Goal: Task Accomplishment & Management: Complete application form

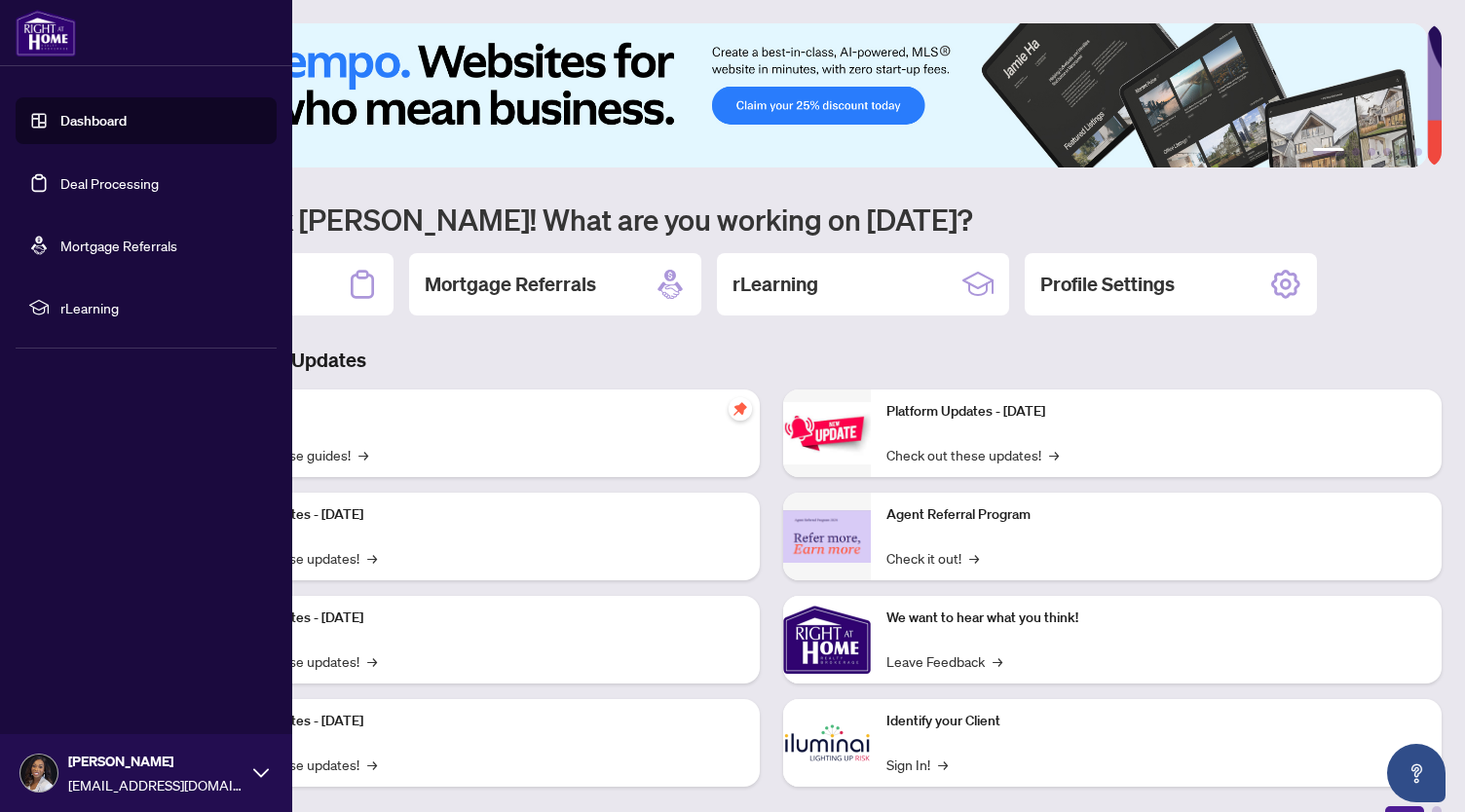
click at [61, 192] on link "Deal Processing" at bounding box center [110, 183] width 98 height 18
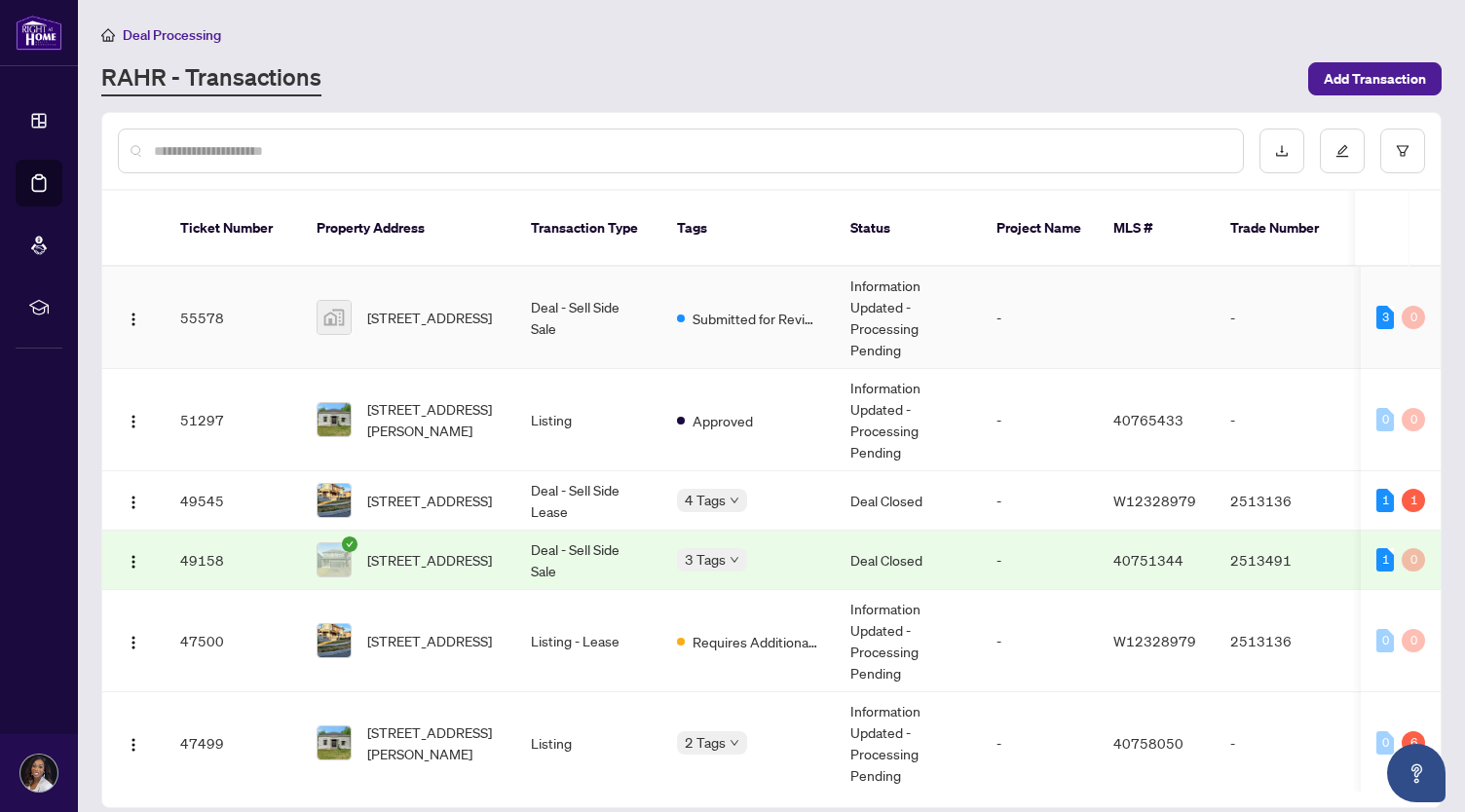
click at [600, 308] on td "Deal - Sell Side Sale" at bounding box center [587, 318] width 146 height 102
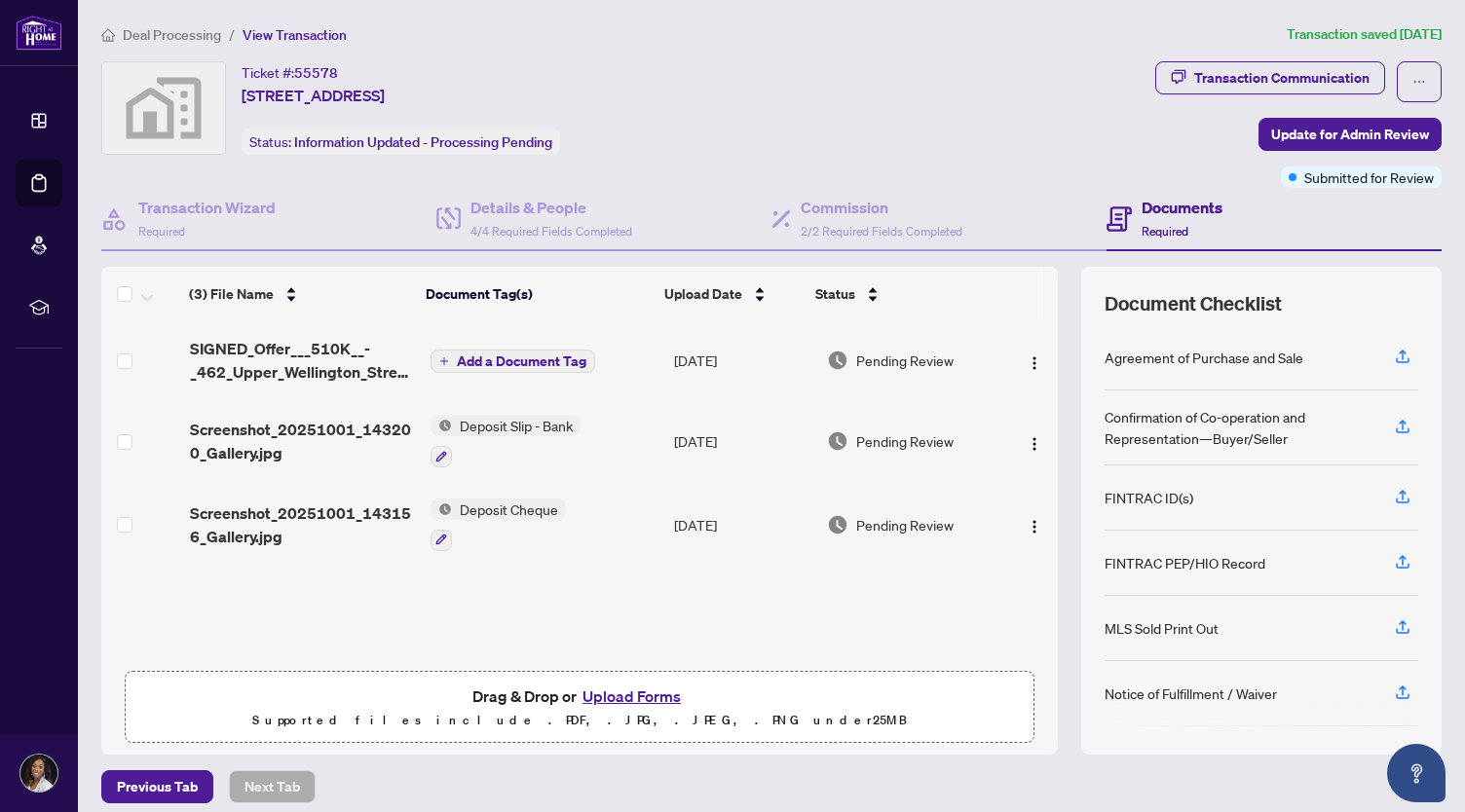
click at [606, 685] on button "Upload Forms" at bounding box center [631, 697] width 110 height 25
click at [1396, 684] on icon "button" at bounding box center [1402, 693] width 18 height 18
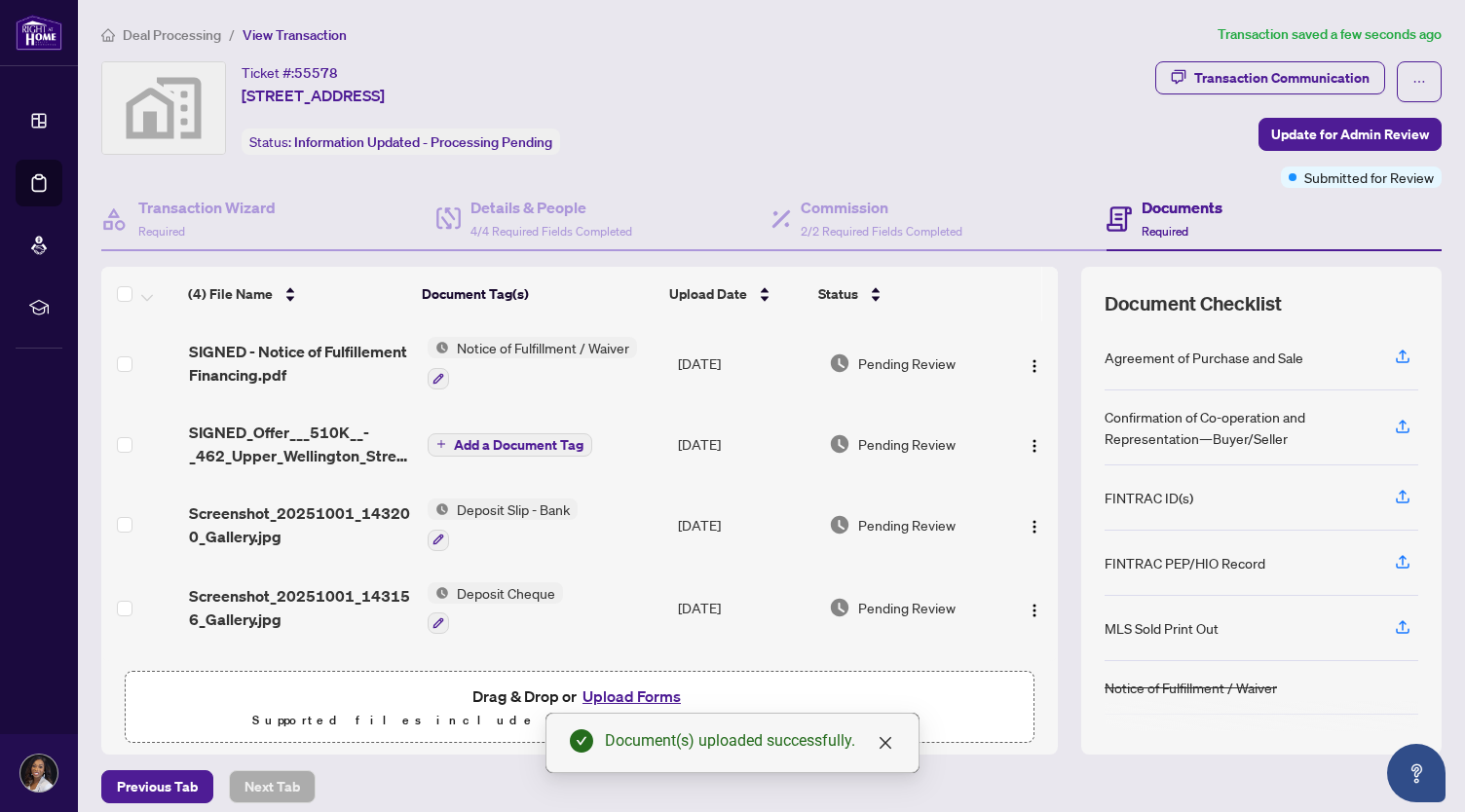
click at [659, 688] on button "Upload Forms" at bounding box center [631, 697] width 110 height 25
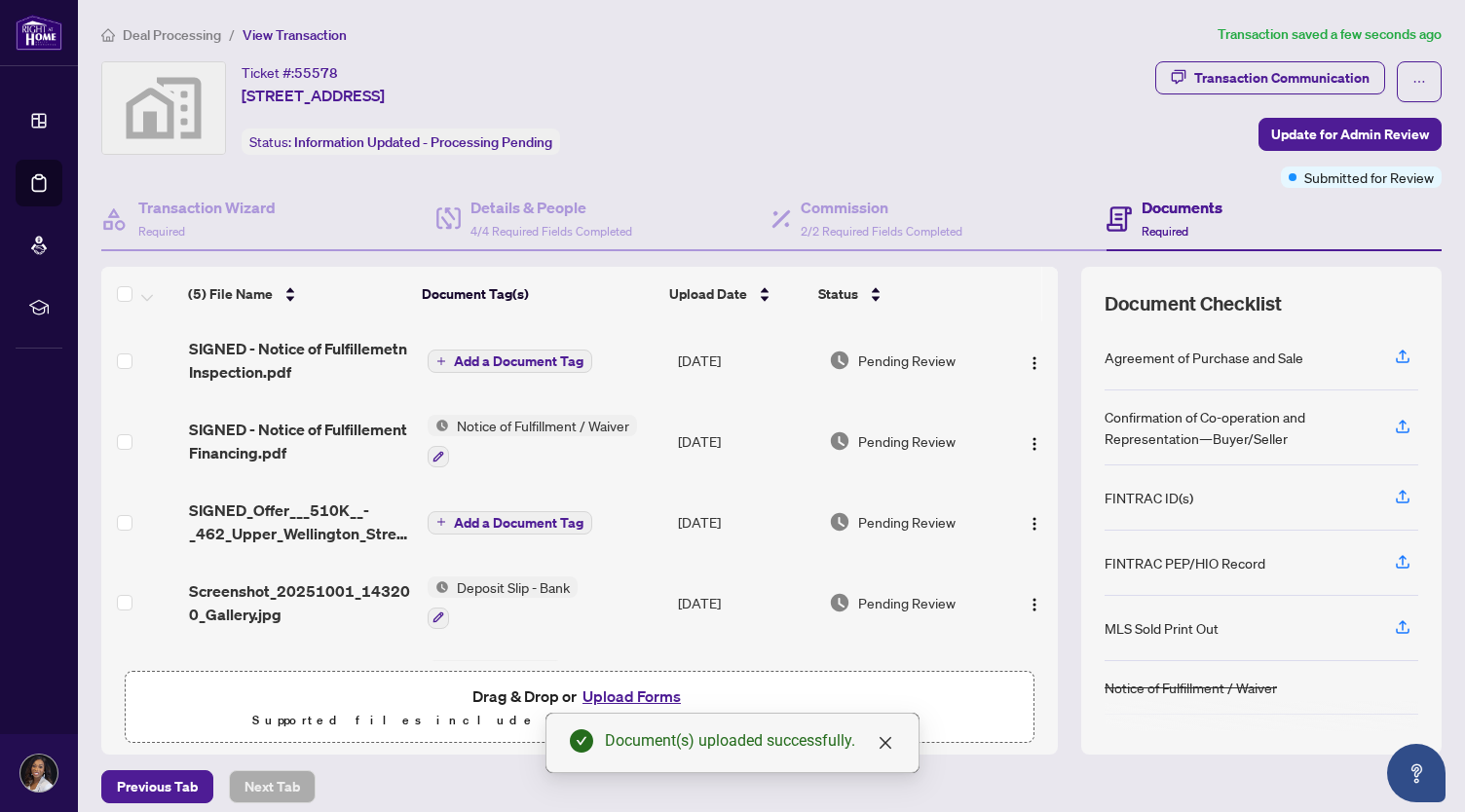
click at [516, 354] on span "Add a Document Tag" at bounding box center [519, 361] width 129 height 14
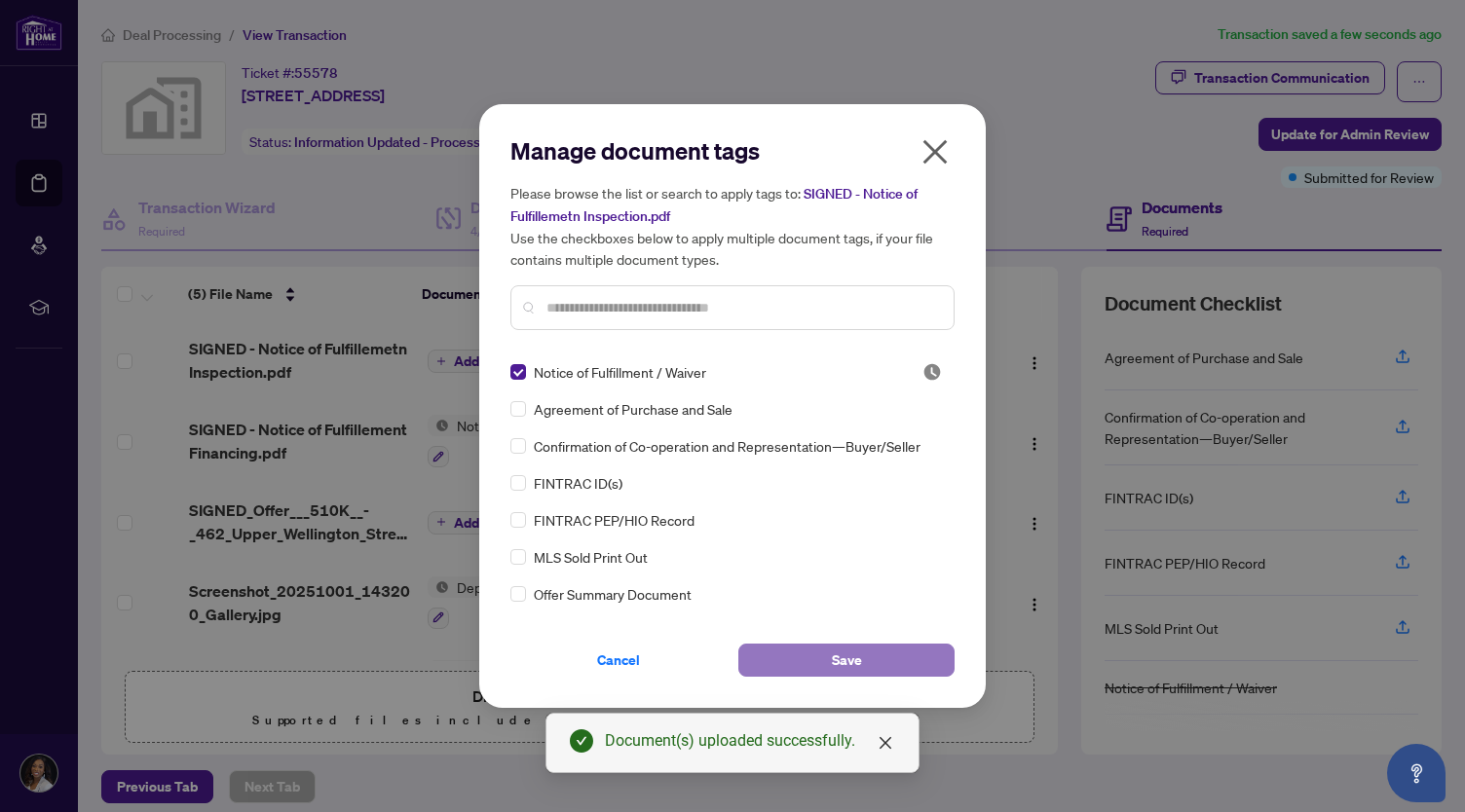
click at [763, 652] on button "Save" at bounding box center [846, 660] width 216 height 33
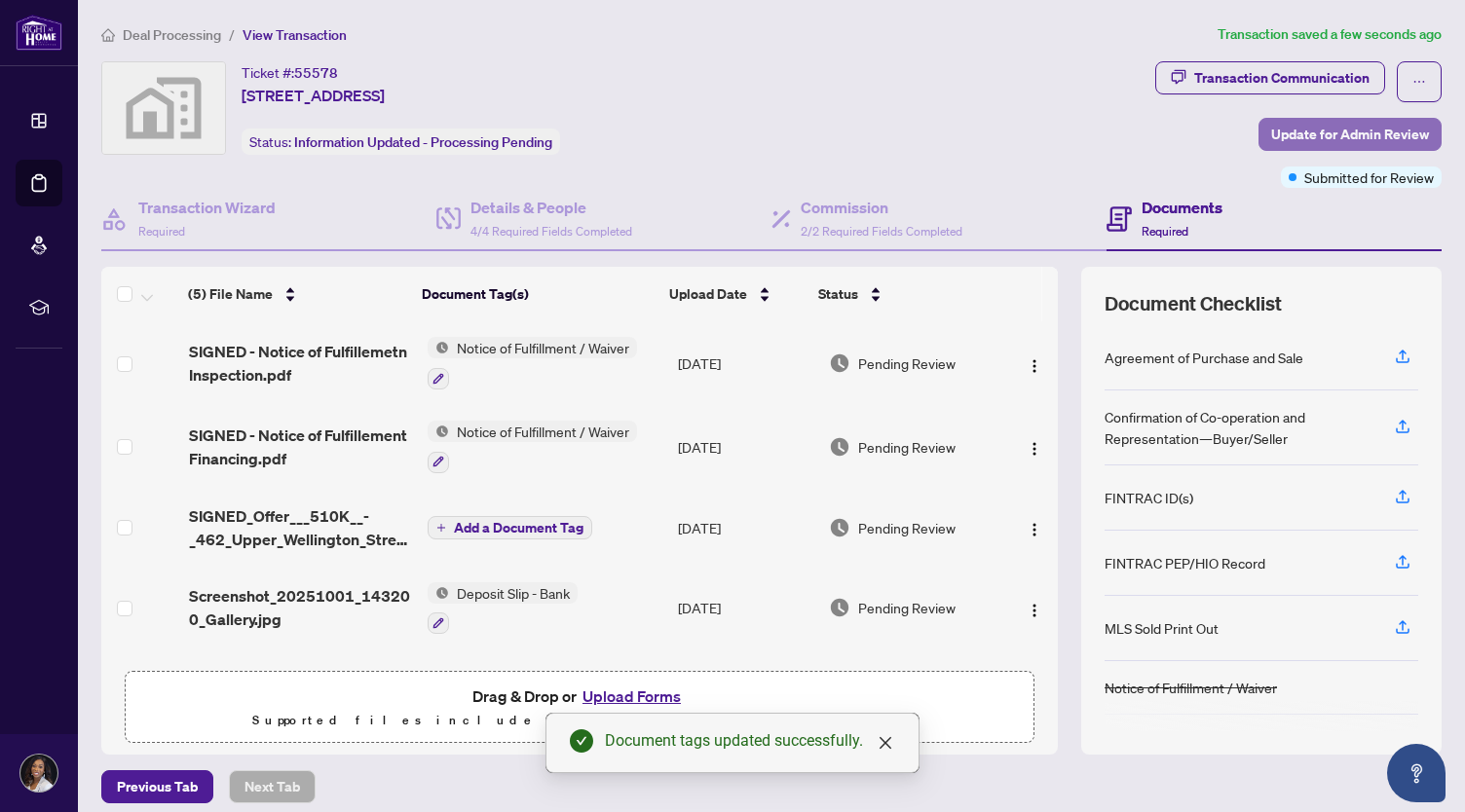
click at [1340, 135] on span "Update for Admin Review" at bounding box center [1350, 134] width 158 height 31
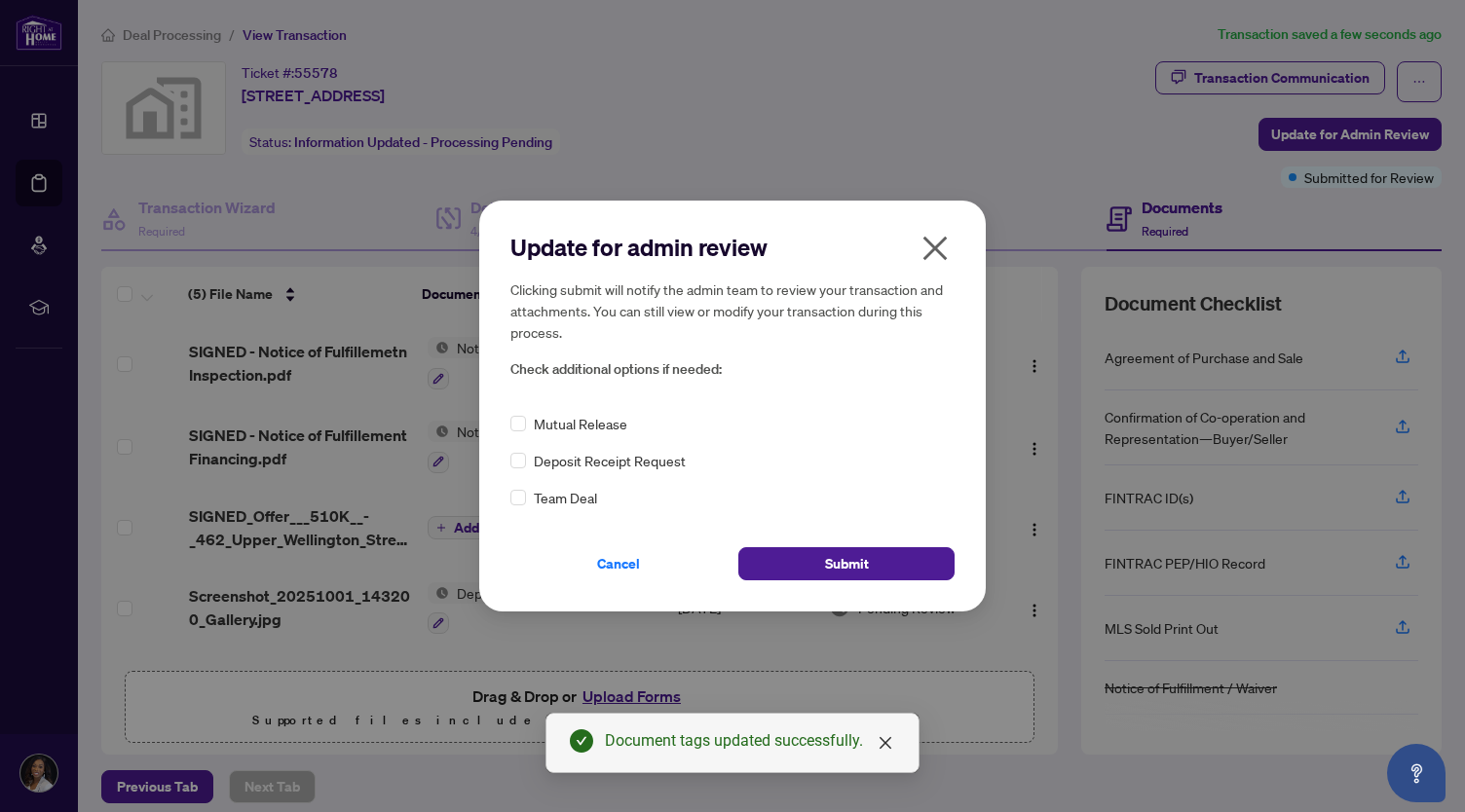
click at [526, 469] on div "Deposit Receipt Request" at bounding box center [732, 461] width 444 height 22
click at [752, 547] on button "Submit" at bounding box center [846, 564] width 216 height 33
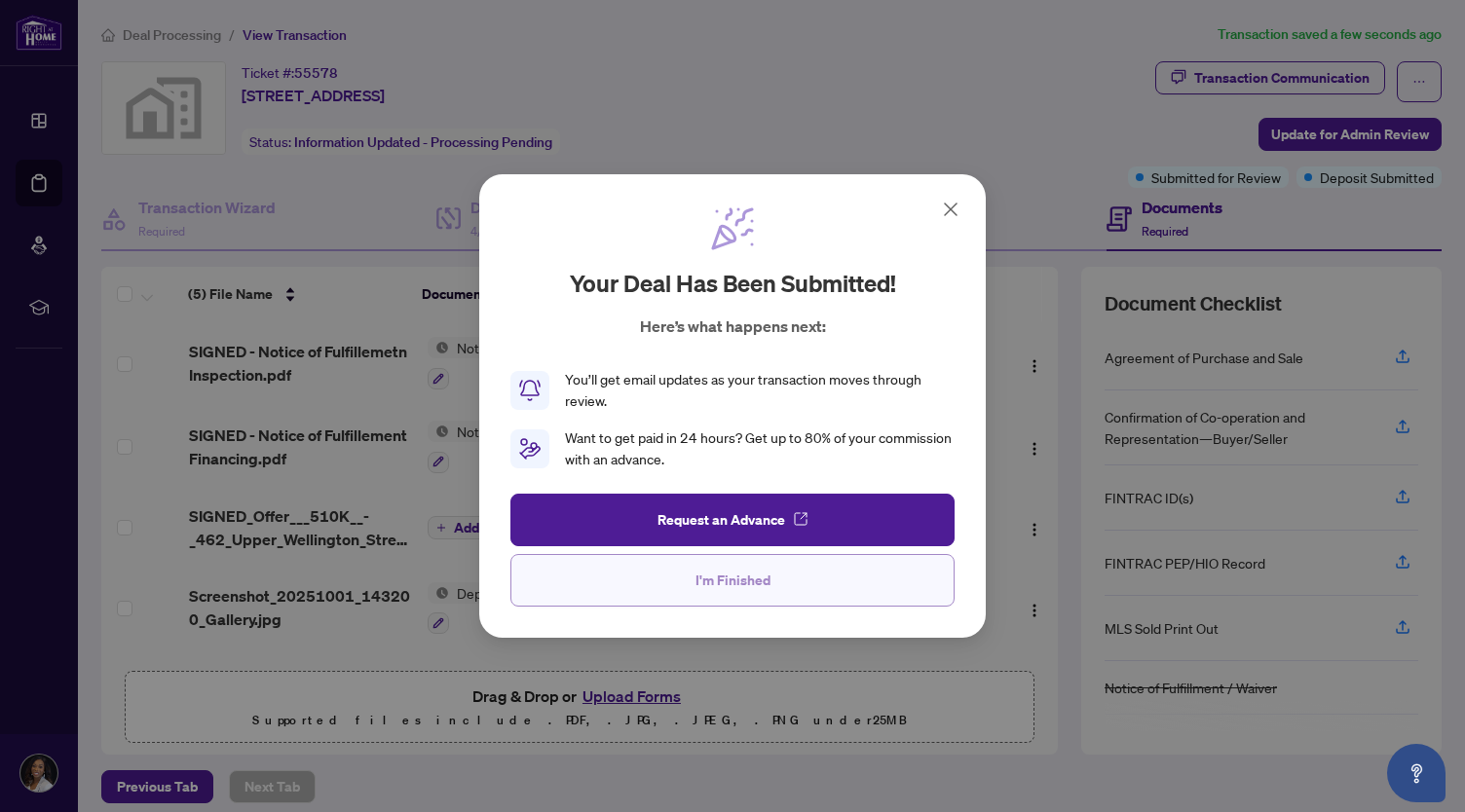
click at [732, 576] on span "I'm Finished" at bounding box center [732, 580] width 75 height 31
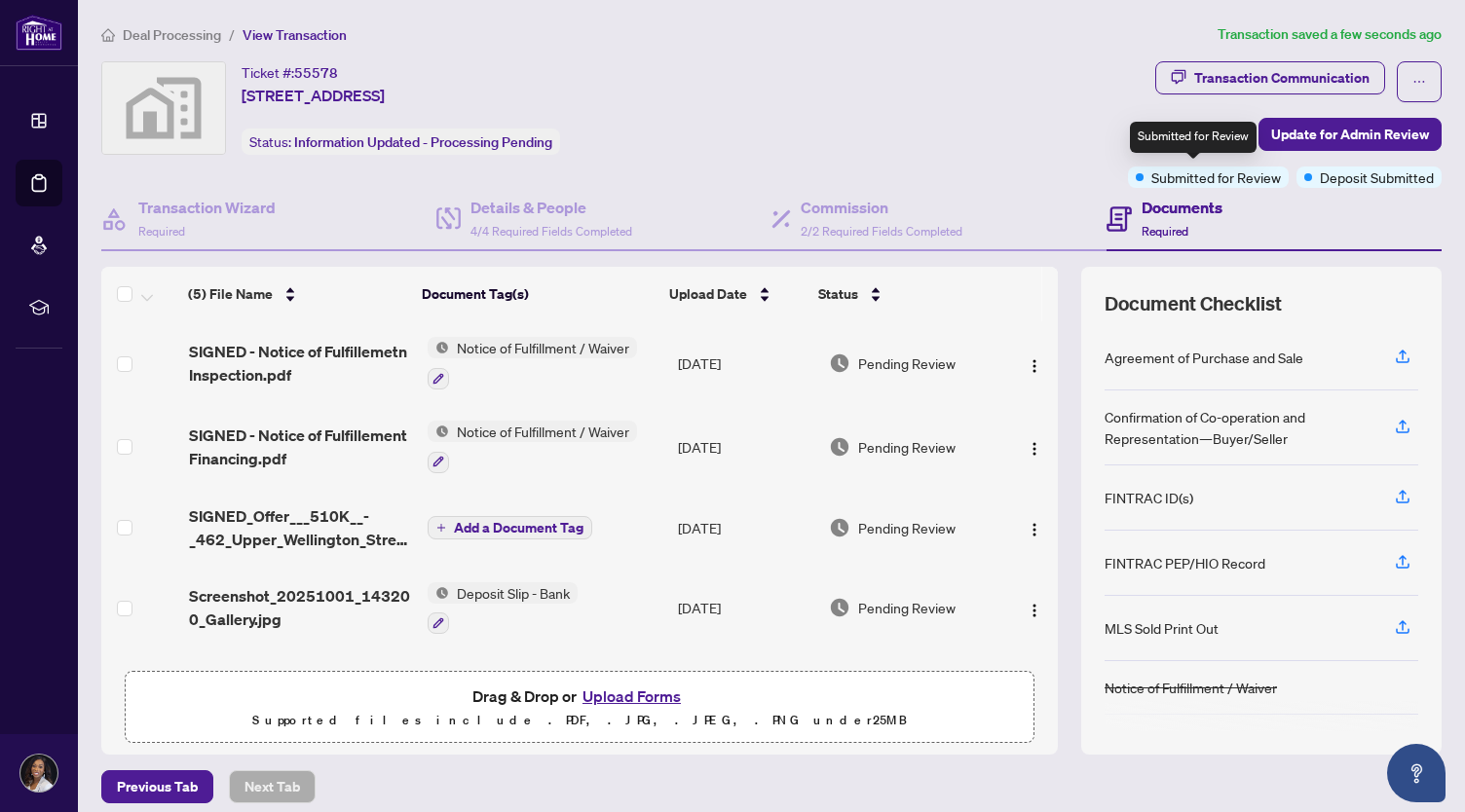
click at [1173, 173] on span "Submitted for Review" at bounding box center [1215, 177] width 129 height 22
click at [1315, 73] on div "Transaction Communication" at bounding box center [1281, 78] width 175 height 31
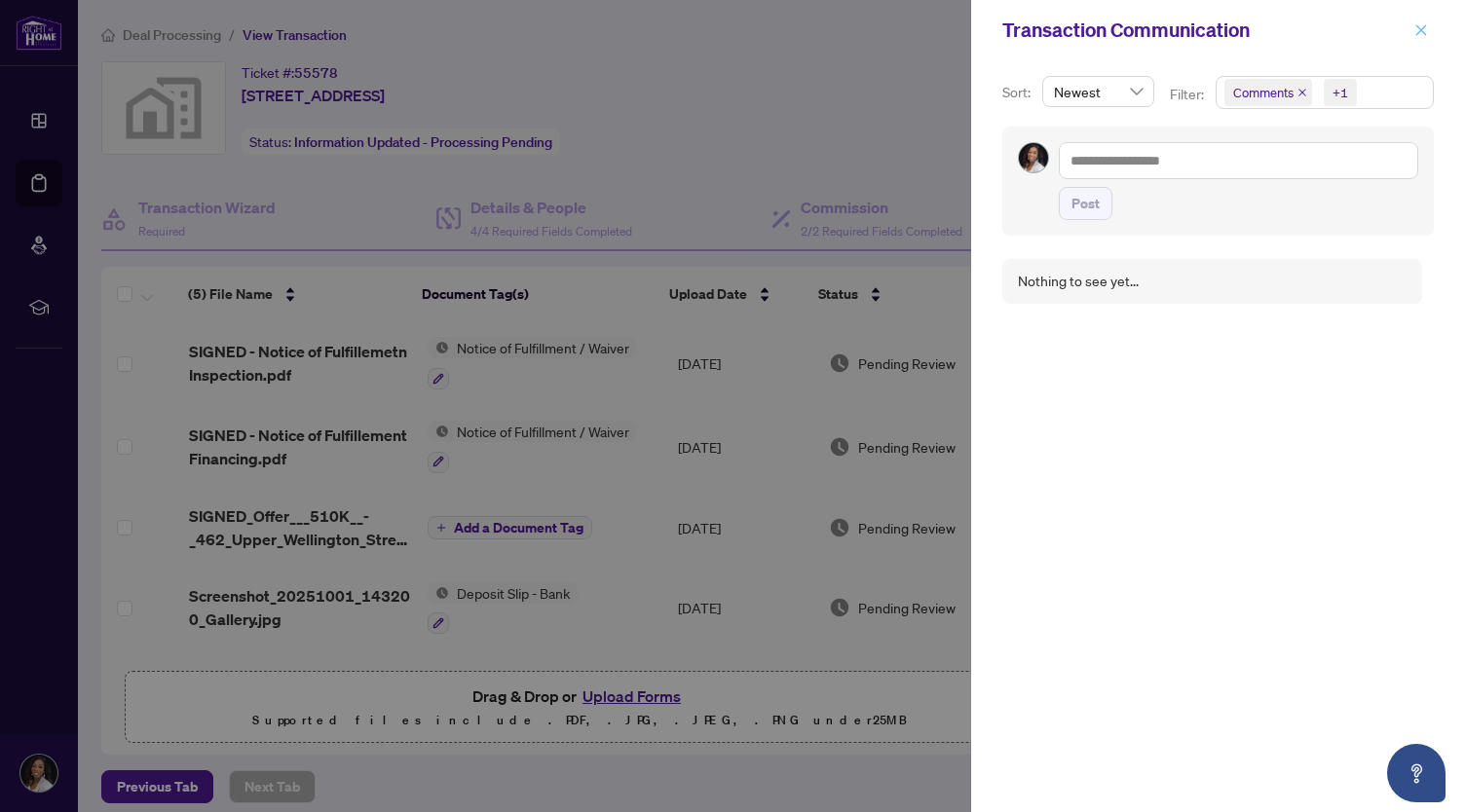
click at [1415, 34] on icon "close" at bounding box center [1421, 30] width 14 height 14
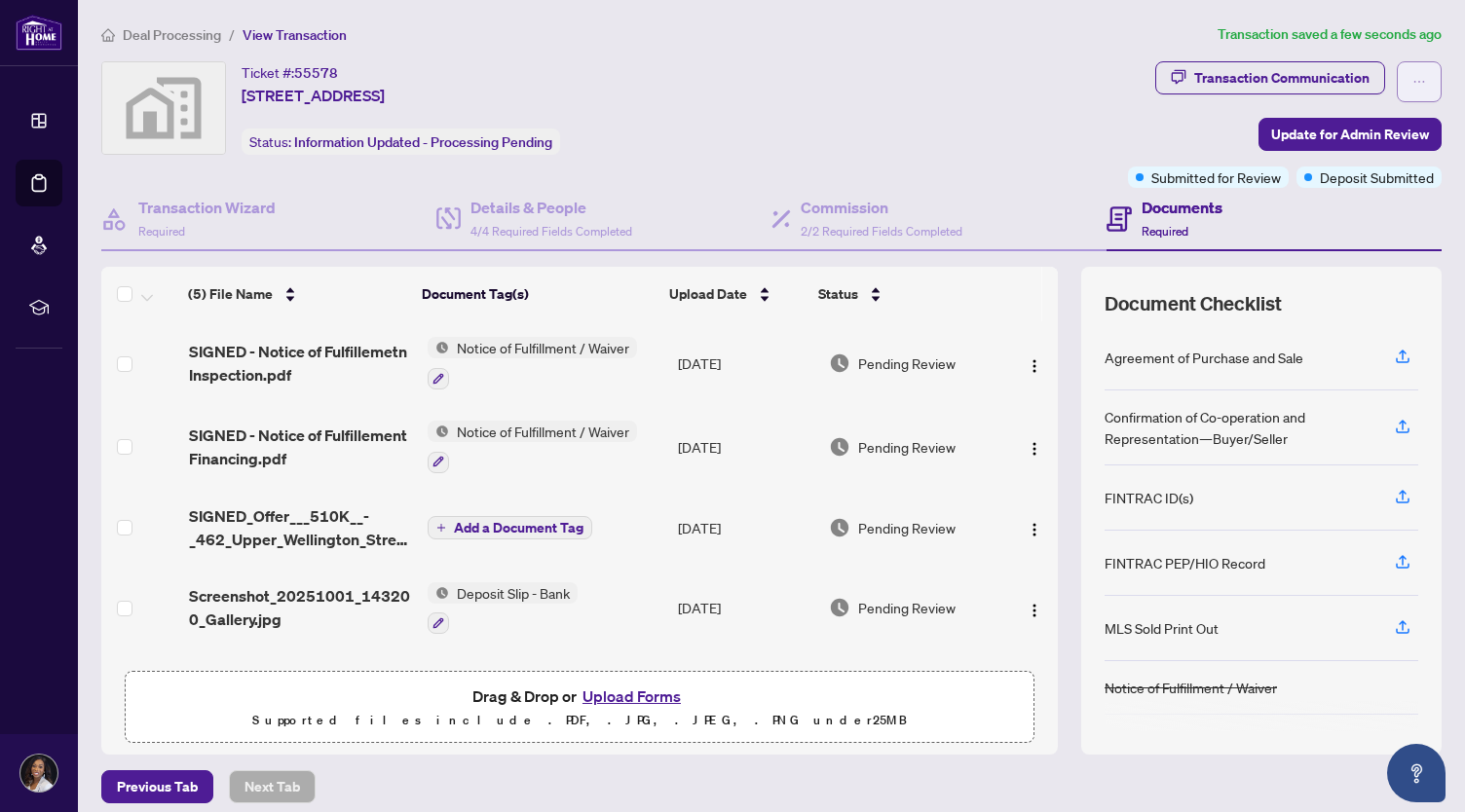
click at [1396, 83] on button "button" at bounding box center [1419, 82] width 45 height 41
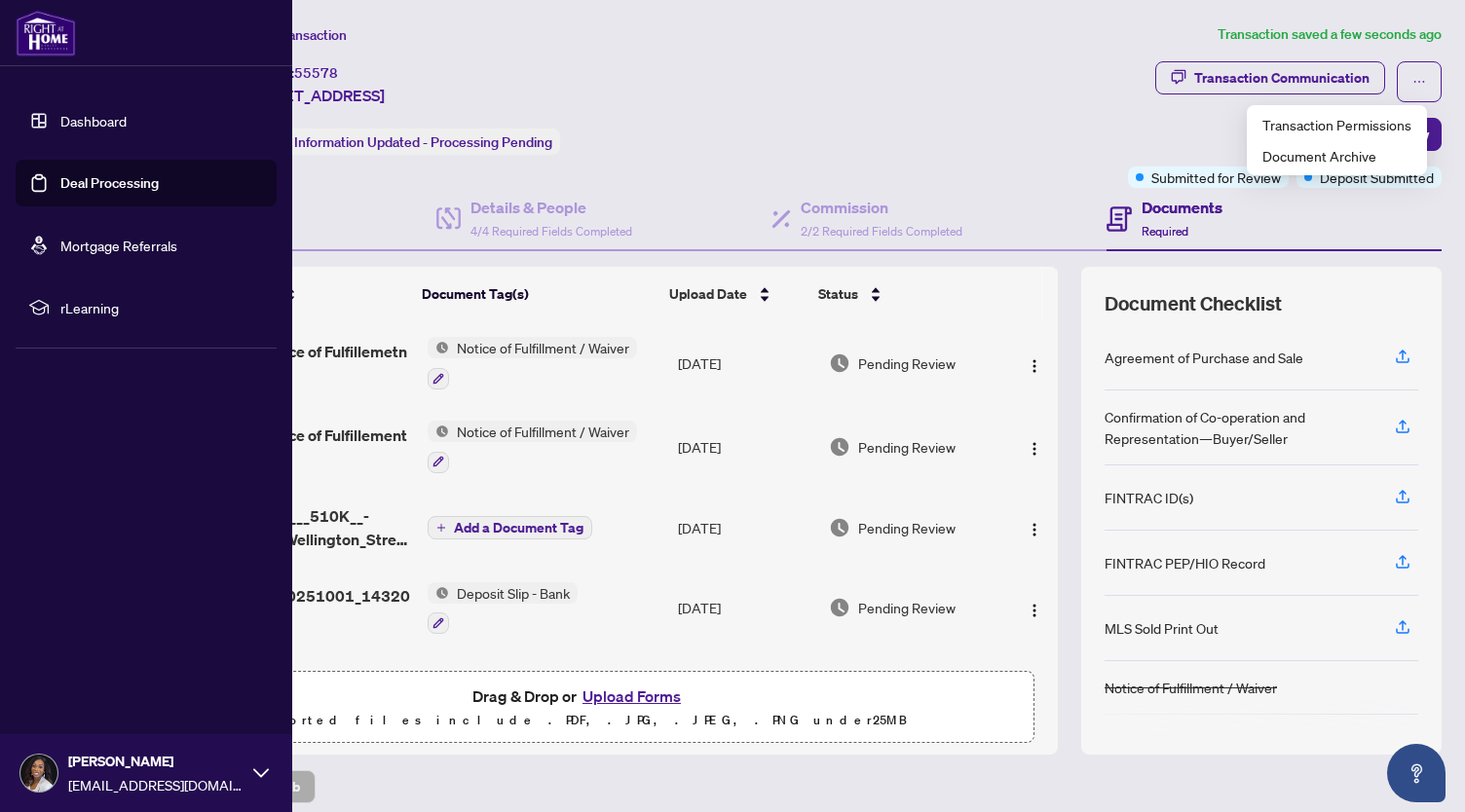
click at [80, 127] on link "Dashboard" at bounding box center [94, 120] width 67 height 18
